Goal: Navigation & Orientation: Find specific page/section

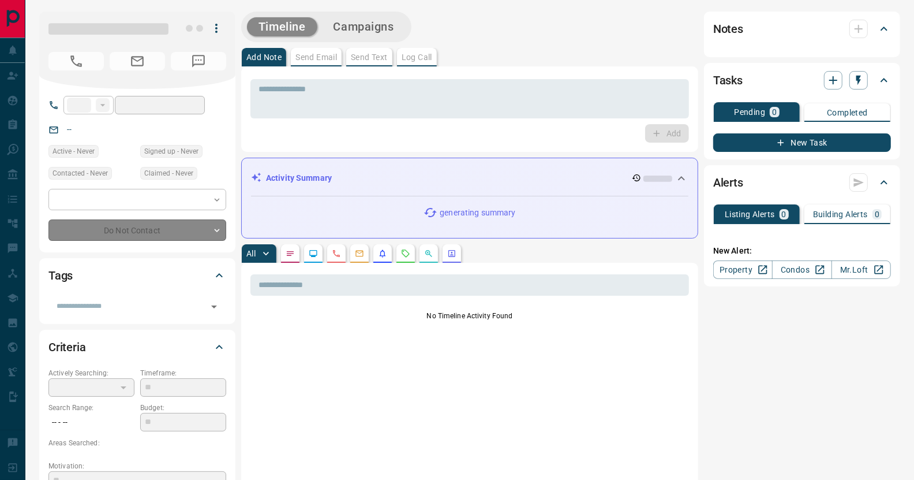
type input "**"
type input "**********"
type input "*"
type input "**********"
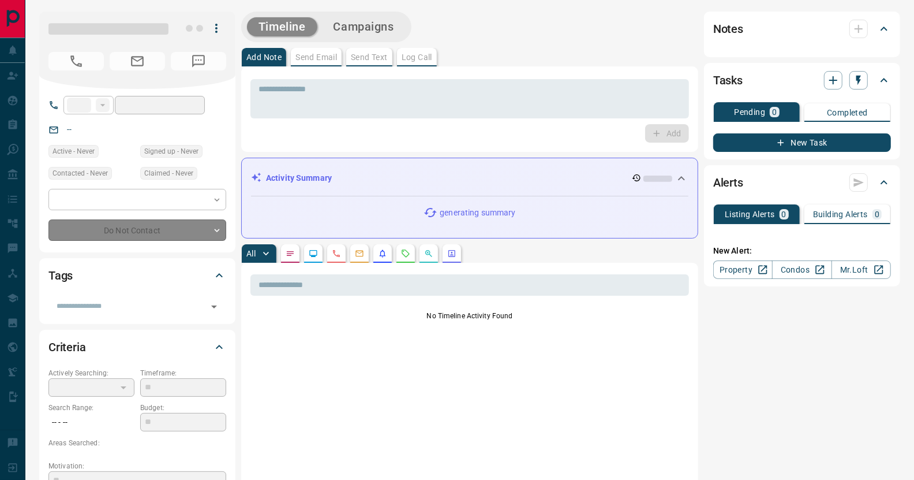
type input "*******"
type input "*"
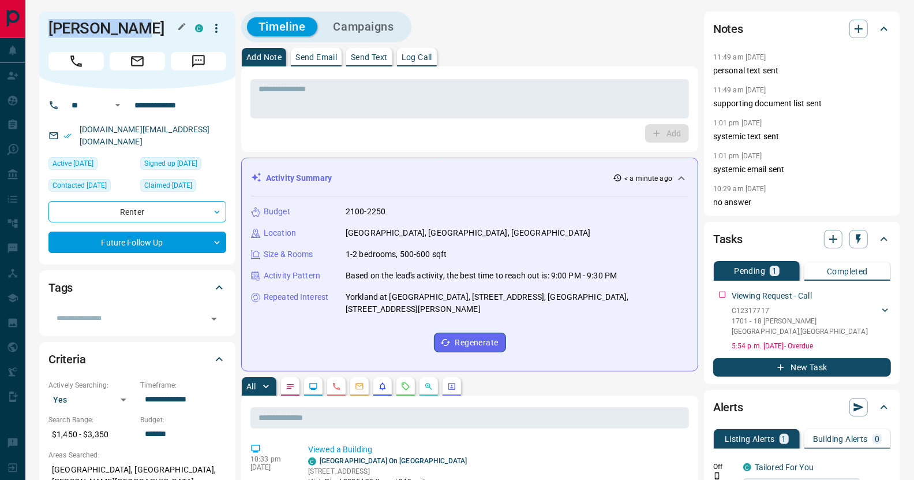
drag, startPoint x: 132, startPoint y: 28, endPoint x: 51, endPoint y: 21, distance: 81.1
click at [51, 21] on h1 "[PERSON_NAME]" at bounding box center [112, 28] width 129 height 18
copy h1 "[PERSON_NAME]"
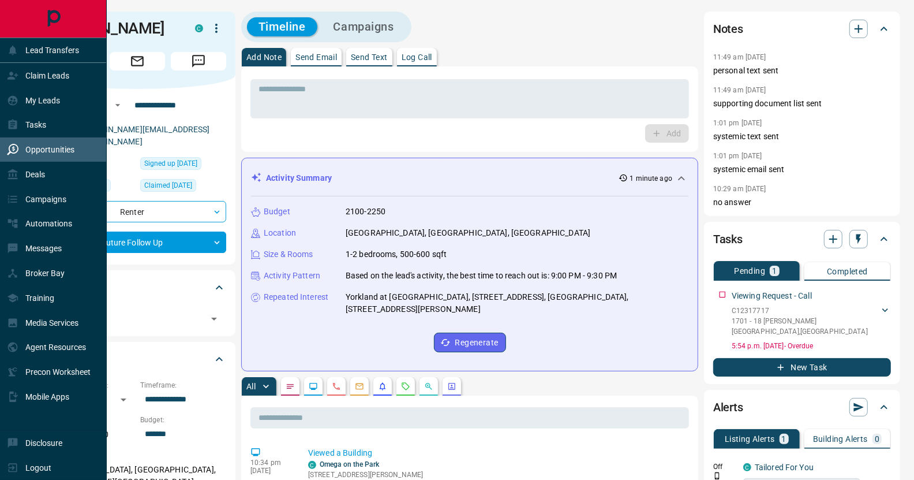
click at [44, 156] on div "Opportunities" at bounding box center [41, 149] width 68 height 19
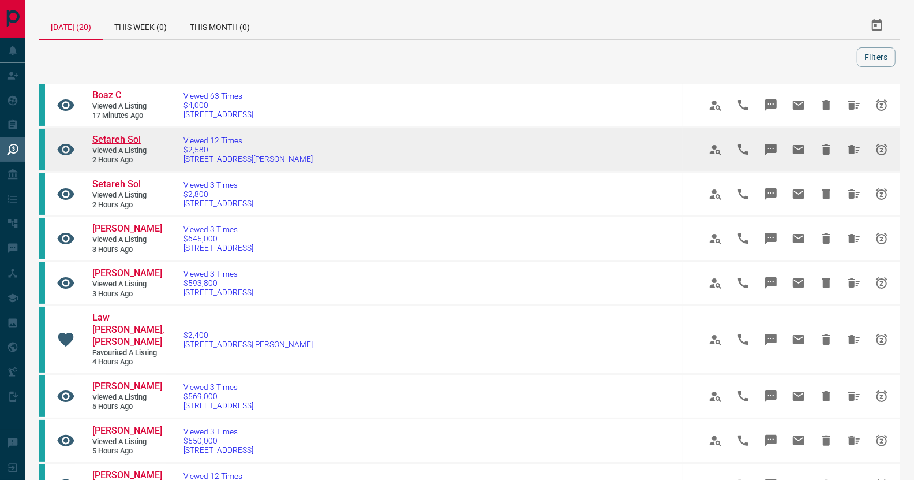
click at [126, 137] on span "Setareh Sol" at bounding box center [116, 139] width 48 height 11
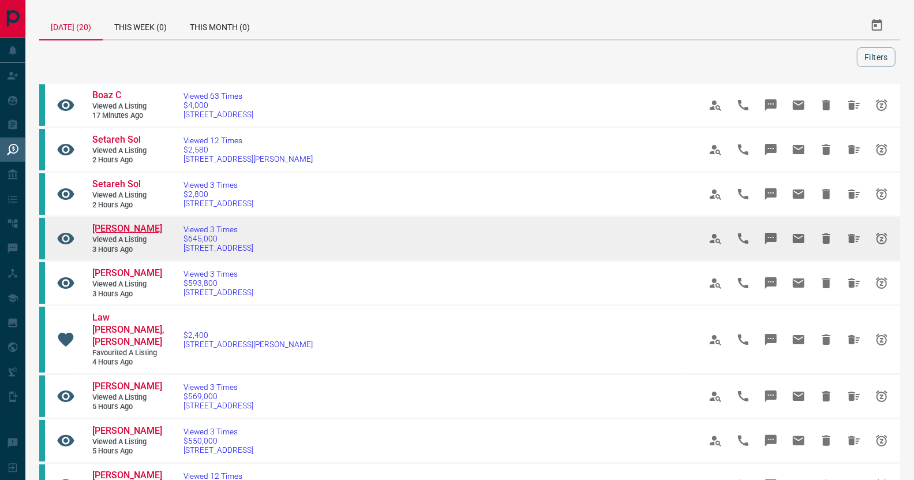
click at [126, 229] on span "[PERSON_NAME]" at bounding box center [127, 228] width 70 height 11
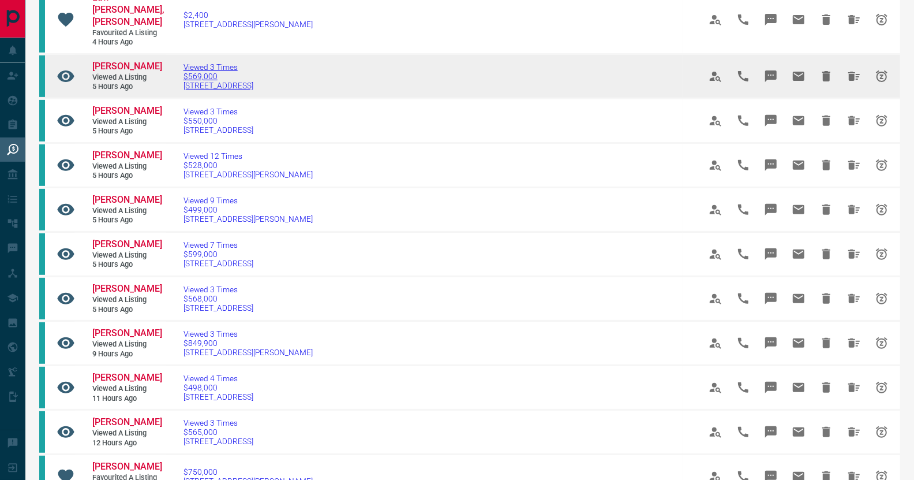
scroll to position [346, 0]
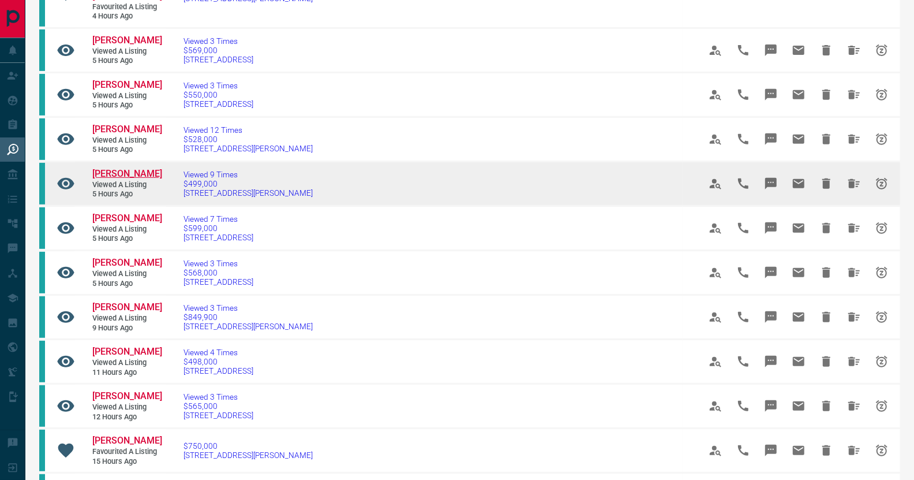
click at [127, 173] on span "[PERSON_NAME]" at bounding box center [127, 173] width 70 height 11
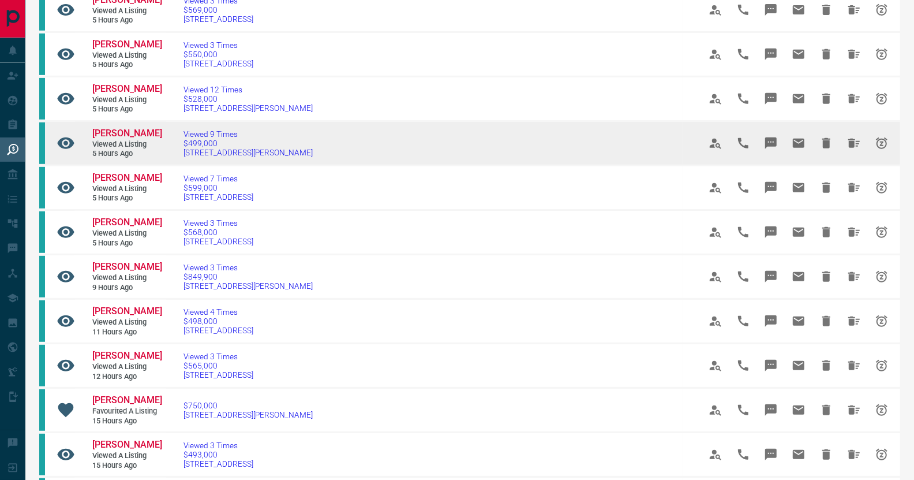
scroll to position [520, 0]
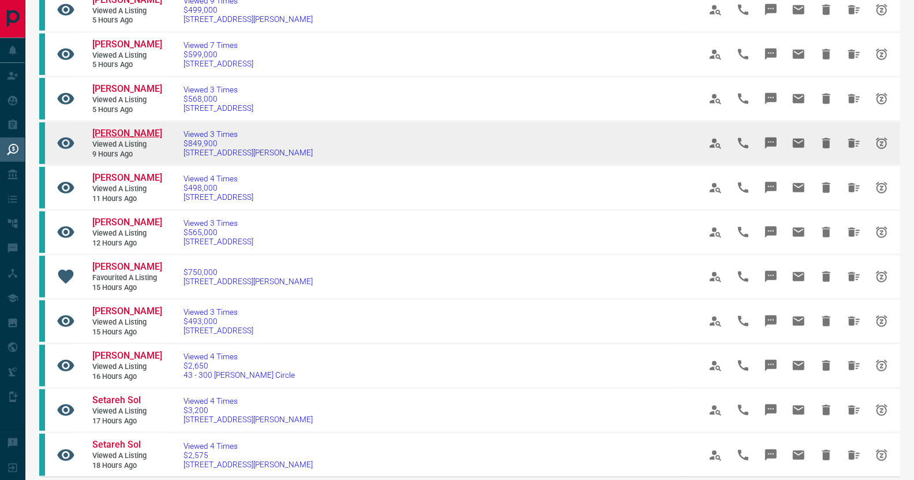
click at [117, 133] on span "[PERSON_NAME]" at bounding box center [127, 133] width 70 height 11
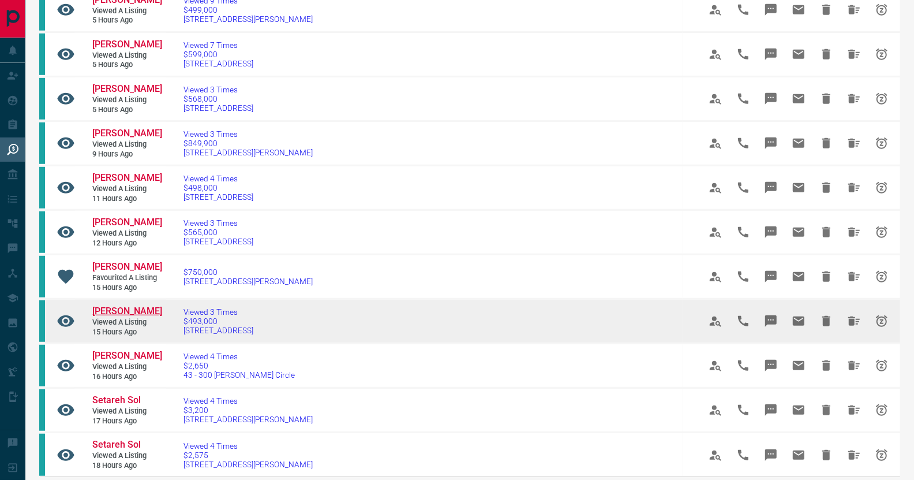
click at [145, 308] on span "[PERSON_NAME]" at bounding box center [127, 310] width 70 height 11
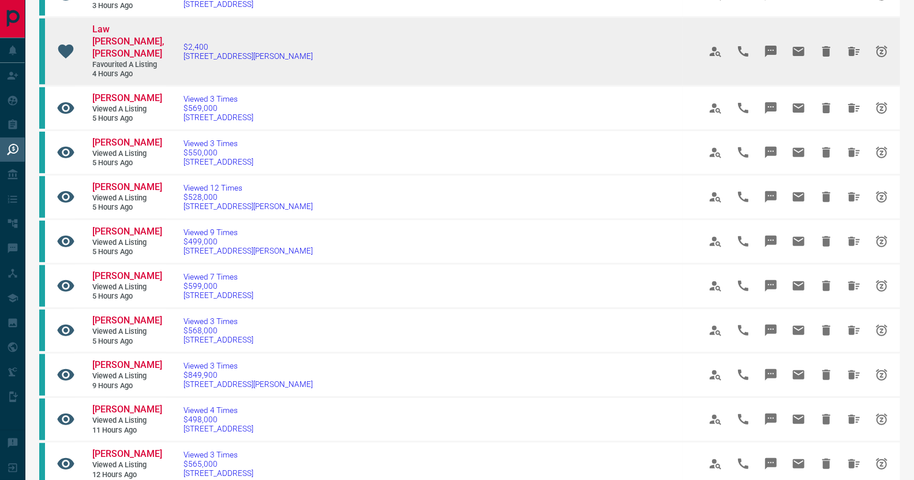
scroll to position [0, 0]
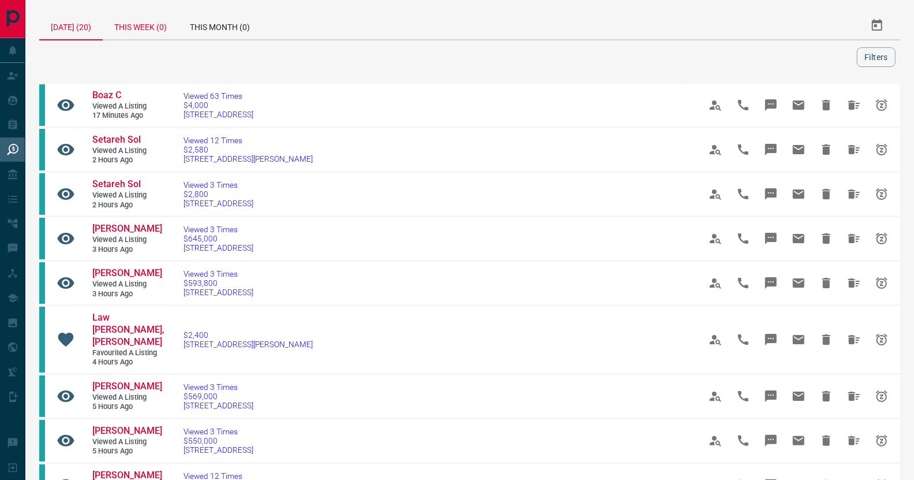
click at [138, 29] on div "This Week (0)" at bounding box center [141, 26] width 76 height 28
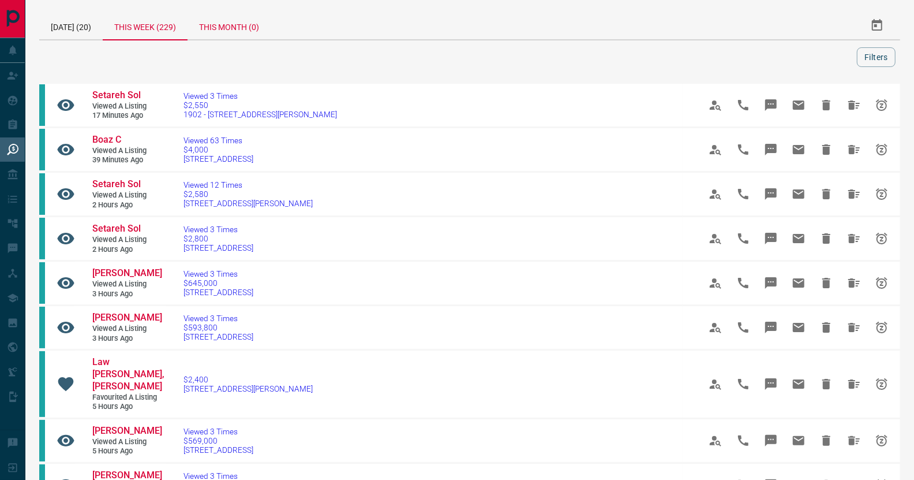
click at [242, 32] on div "This Month (0)" at bounding box center [229, 26] width 83 height 28
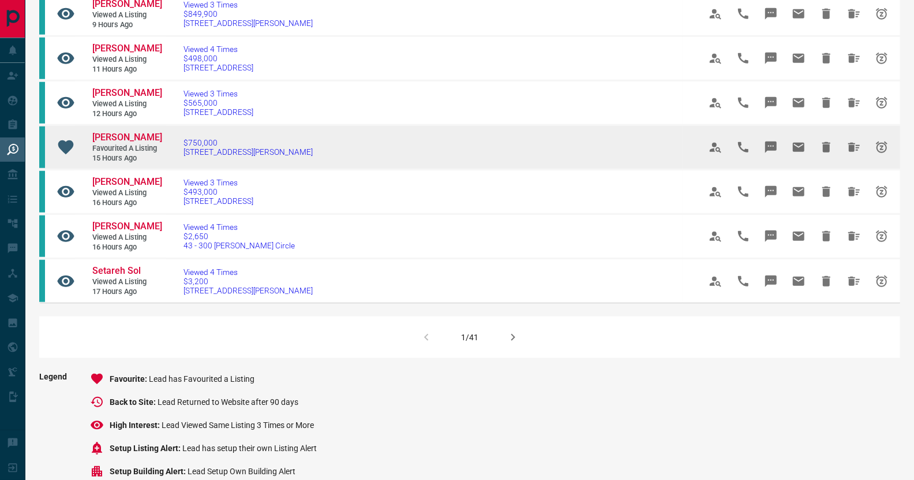
scroll to position [693, 0]
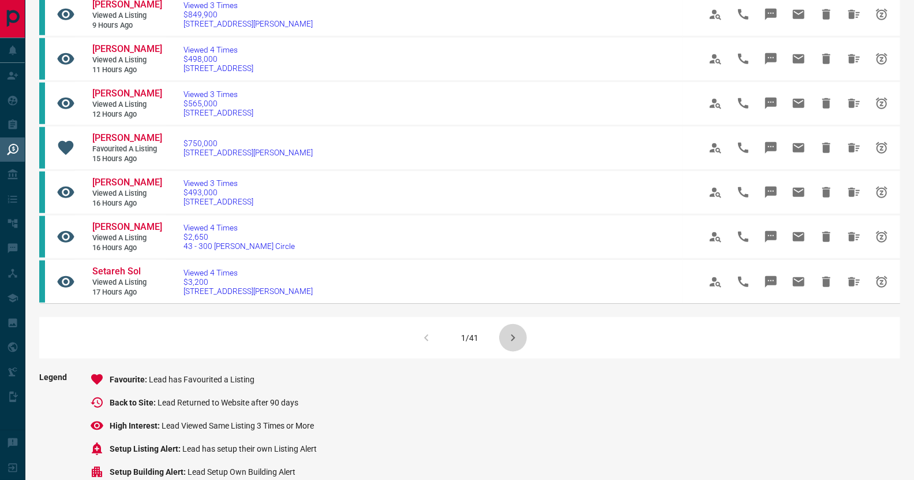
click at [515, 336] on icon "button" at bounding box center [513, 338] width 14 height 14
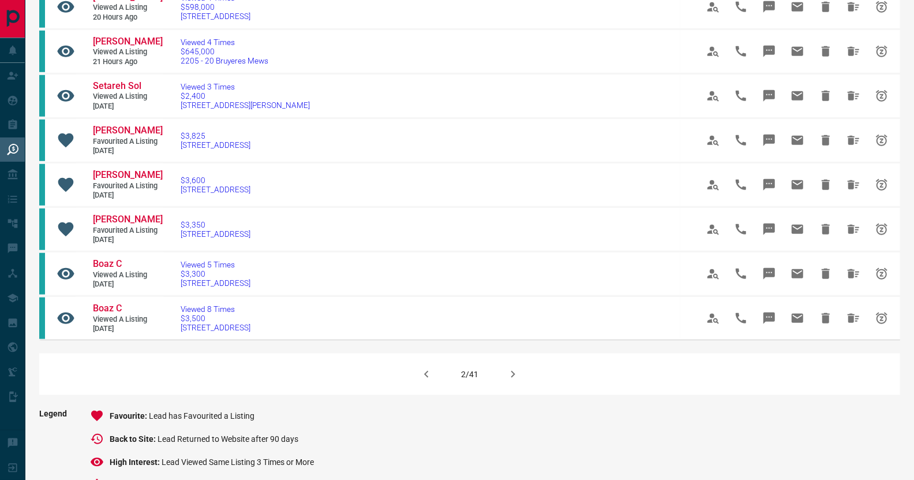
scroll to position [634, 0]
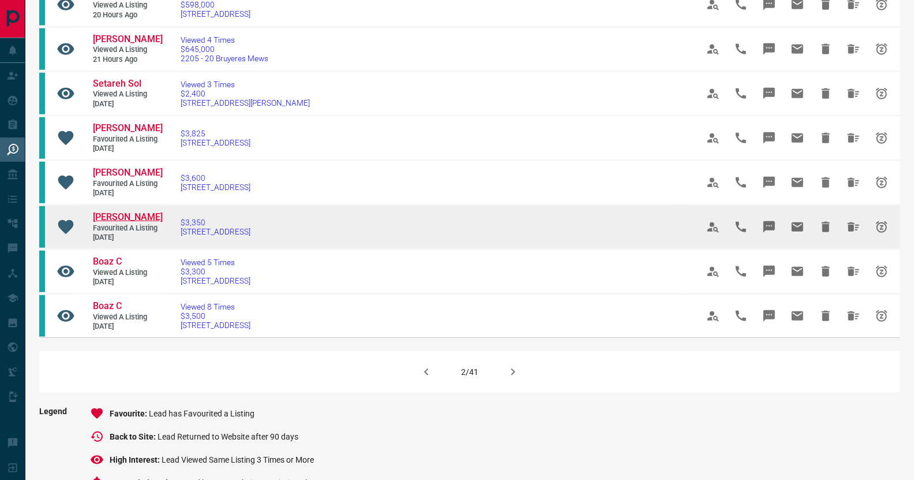
click at [133, 222] on span "[PERSON_NAME]" at bounding box center [128, 216] width 70 height 11
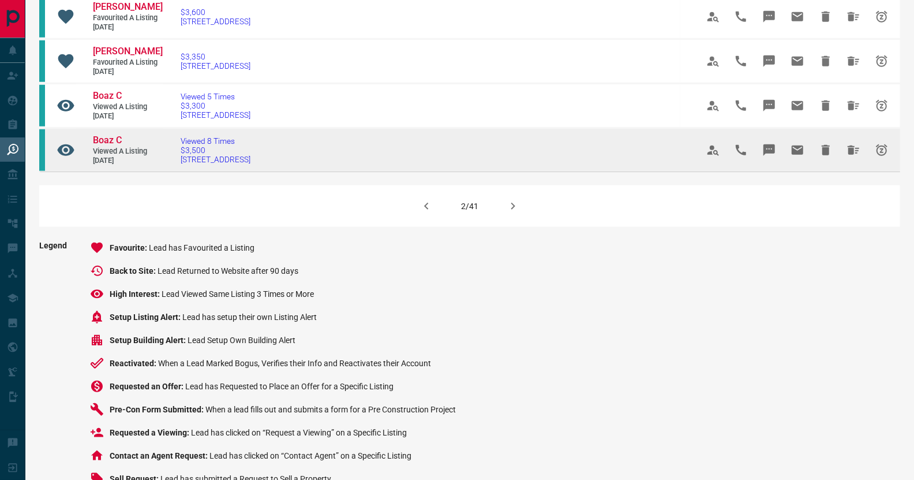
scroll to position [808, 0]
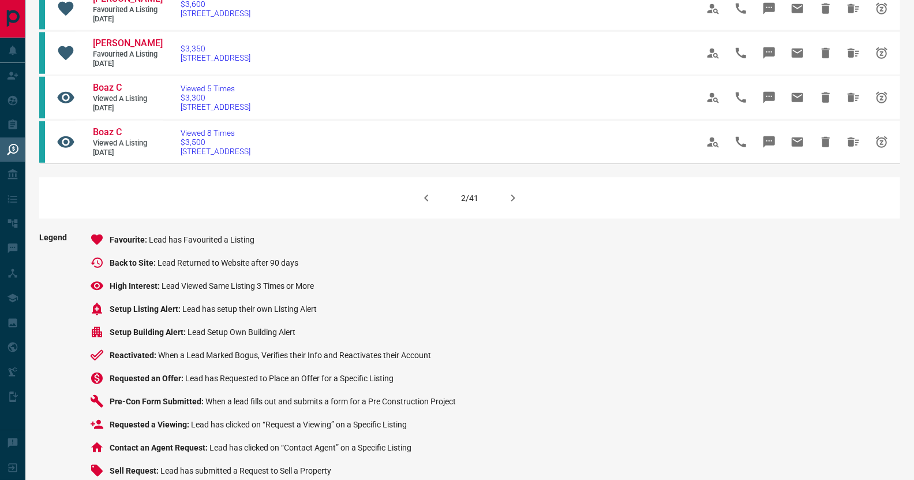
click at [511, 205] on icon "button" at bounding box center [513, 198] width 14 height 14
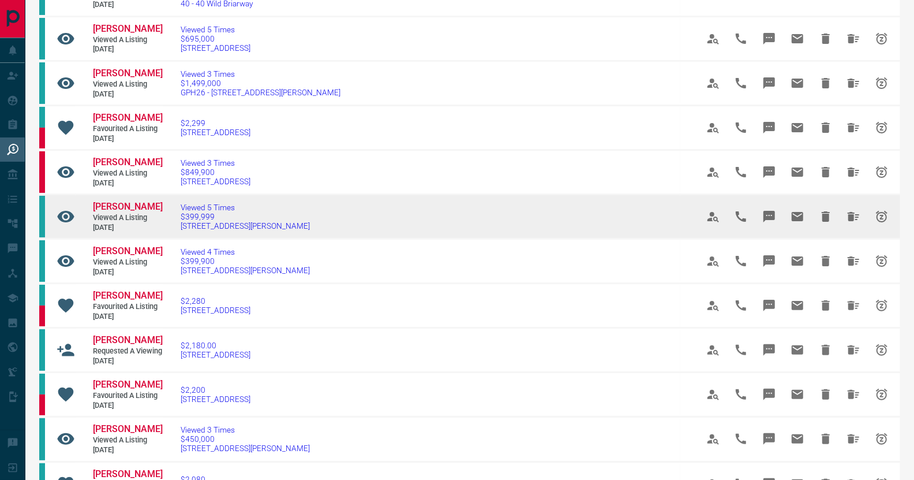
scroll to position [115, 0]
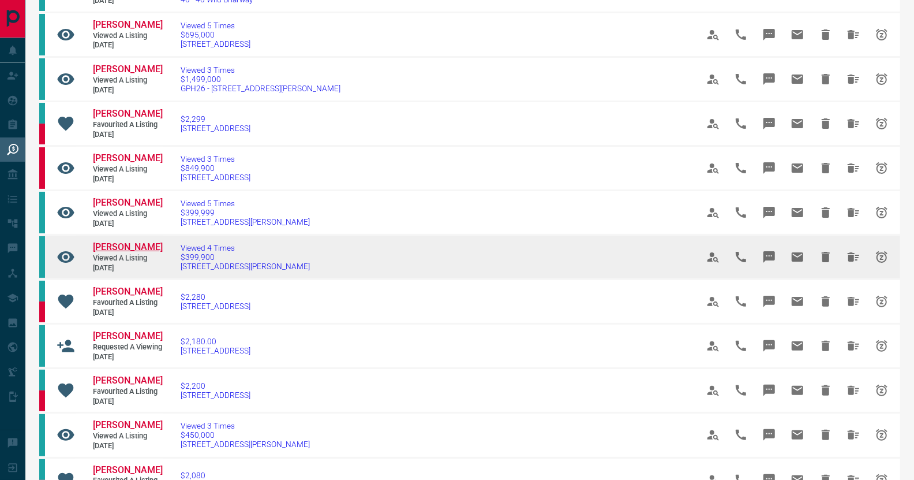
click at [122, 243] on span "[PERSON_NAME]" at bounding box center [128, 246] width 70 height 11
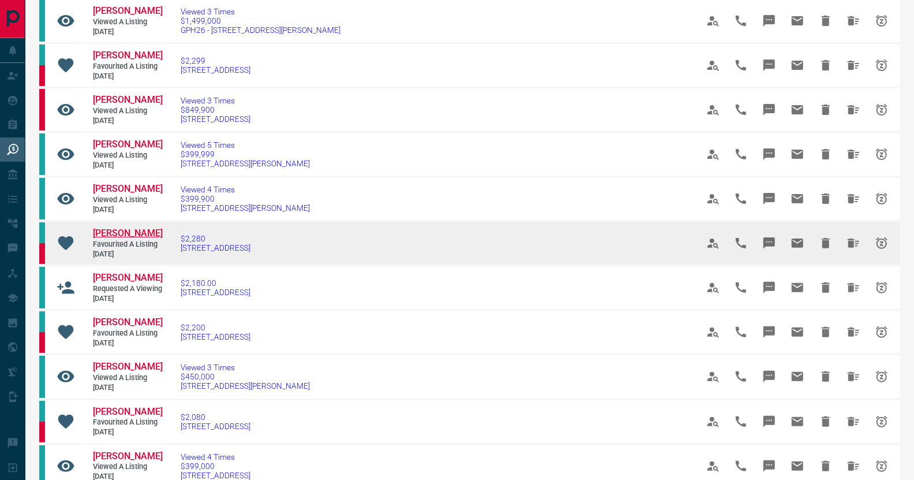
click at [113, 231] on span "[PERSON_NAME]" at bounding box center [128, 232] width 70 height 11
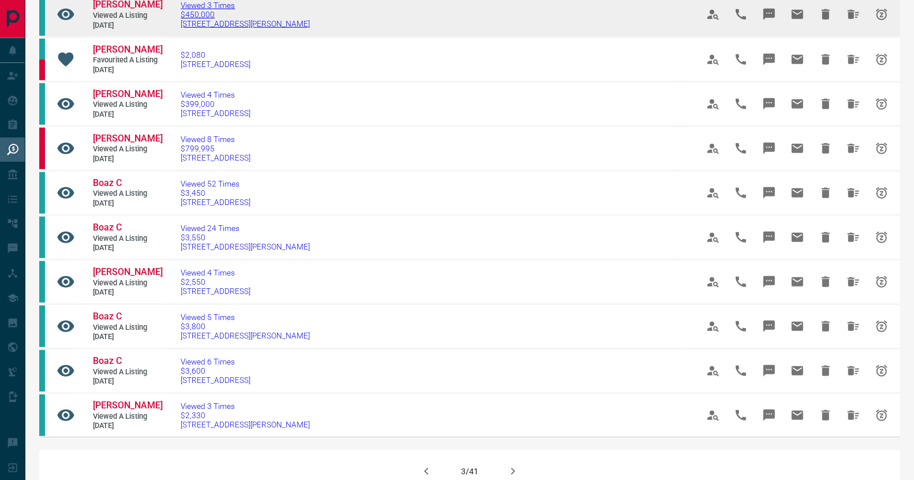
scroll to position [577, 0]
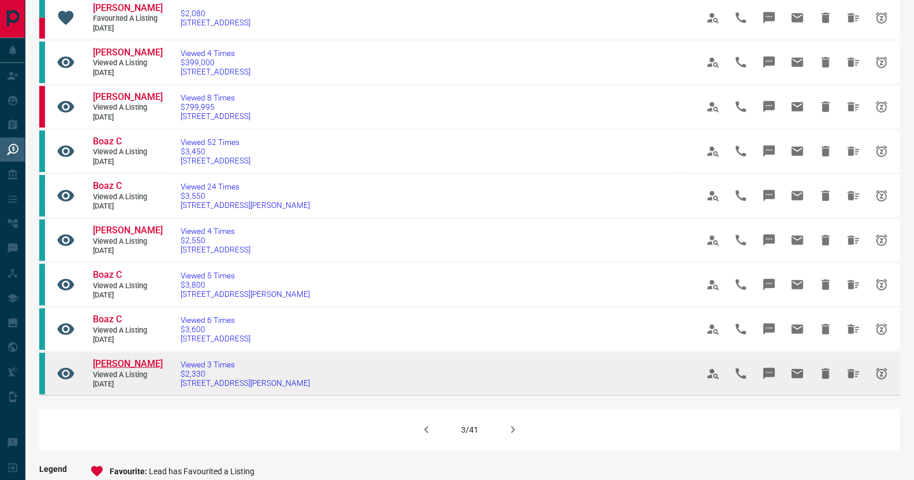
click at [147, 369] on span "[PERSON_NAME]" at bounding box center [128, 363] width 70 height 11
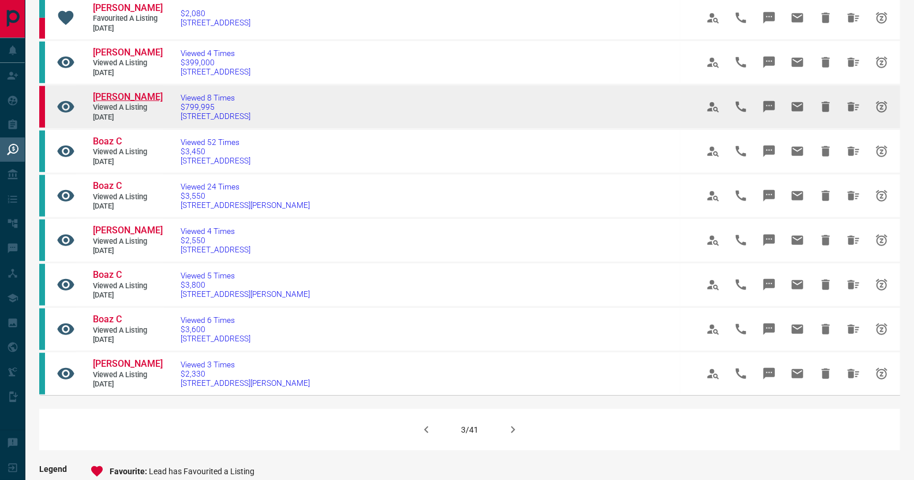
click at [115, 102] on span "[PERSON_NAME]" at bounding box center [128, 96] width 70 height 11
